Goal: Navigation & Orientation: Go to known website

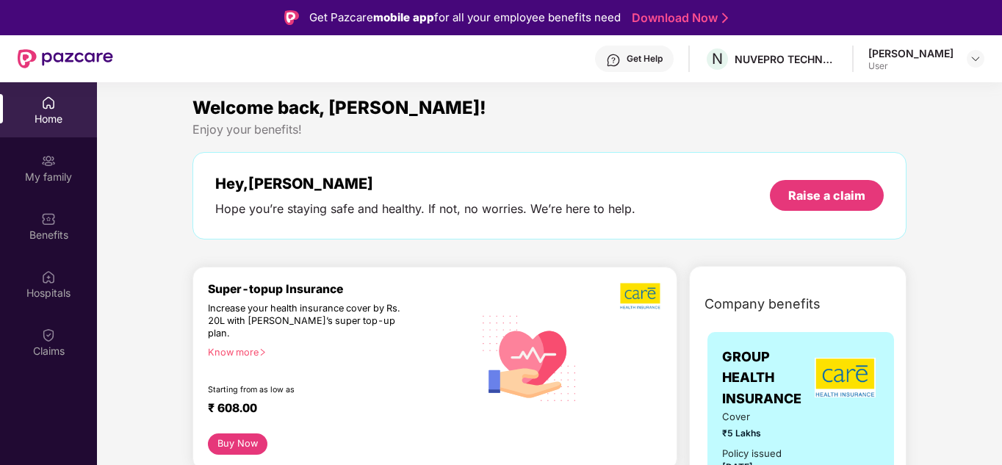
click at [104, 45] on div at bounding box center [66, 58] width 96 height 47
click at [102, 58] on img at bounding box center [66, 58] width 96 height 19
